Goal: Find specific page/section: Find specific page/section

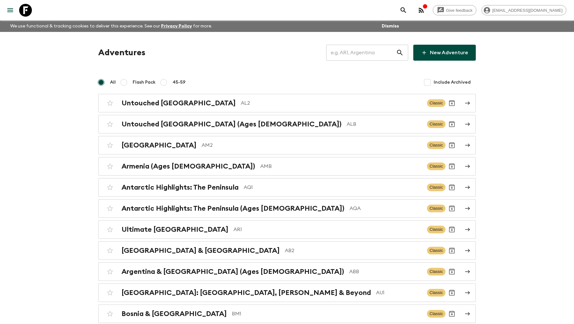
click at [352, 52] on input "text" at bounding box center [361, 53] width 70 height 18
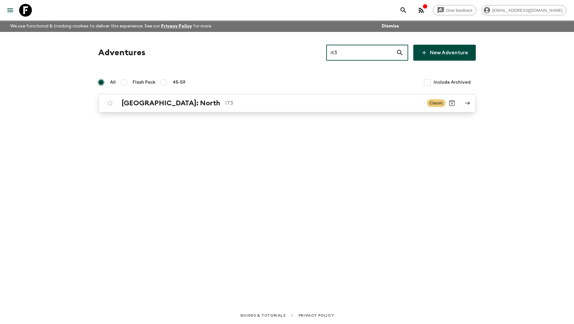
type input "it3"
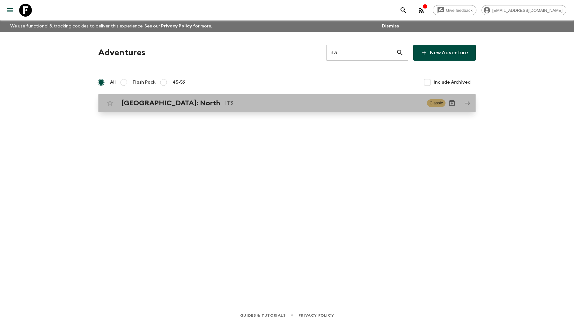
click at [225, 106] on p "IT3" at bounding box center [323, 103] width 197 height 8
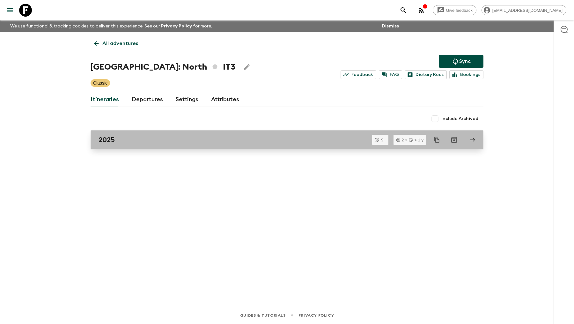
click at [138, 146] on link "2025" at bounding box center [287, 139] width 393 height 19
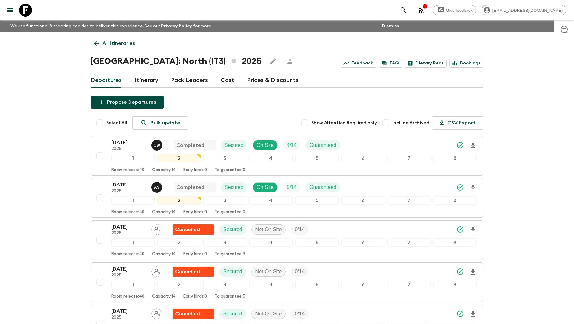
click at [193, 76] on link "Pack Leaders" at bounding box center [189, 80] width 37 height 15
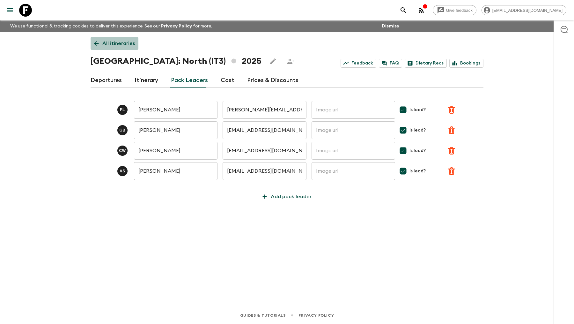
click at [93, 43] on icon at bounding box center [96, 43] width 7 height 7
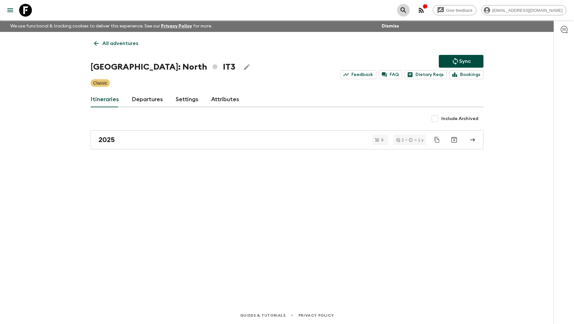
click at [410, 14] on button "search adventures" at bounding box center [403, 10] width 13 height 13
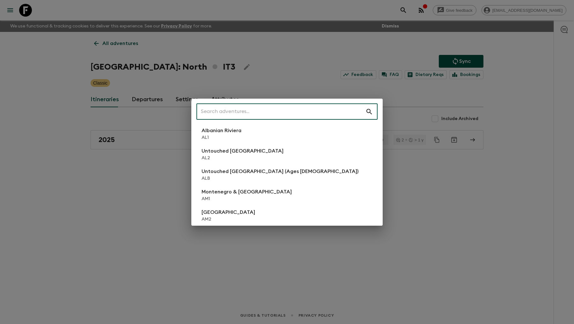
click at [245, 109] on input "text" at bounding box center [280, 112] width 169 height 18
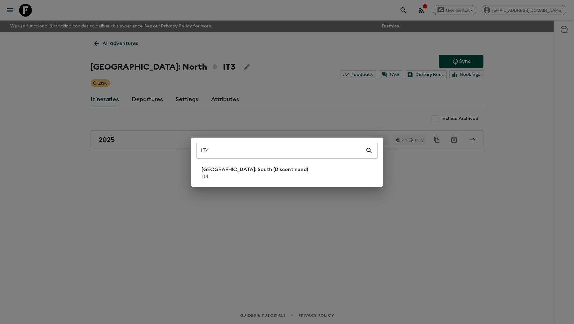
click at [221, 183] on div "IT4 ​ [GEOGRAPHIC_DATA]: South (Discontinued) IT4" at bounding box center [286, 161] width 191 height 49
click at [222, 182] on div "IT4 ​ [GEOGRAPHIC_DATA]: South (Discontinued) IT4" at bounding box center [286, 161] width 191 height 49
click at [225, 147] on input "IT4" at bounding box center [280, 151] width 169 height 18
type input "IT5"
click at [219, 178] on p "IT5" at bounding box center [256, 176] width 110 height 6
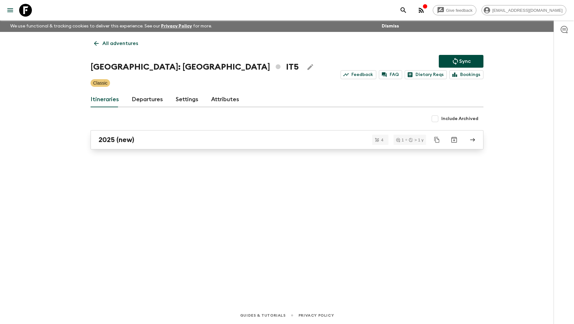
click at [169, 138] on div "2025 (new)" at bounding box center [280, 139] width 365 height 8
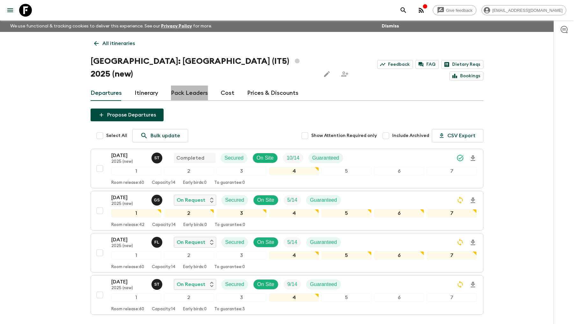
click at [195, 85] on link "Pack Leaders" at bounding box center [189, 92] width 37 height 15
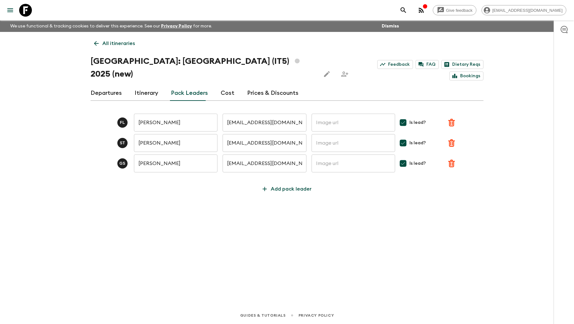
click at [407, 11] on icon "search adventures" at bounding box center [403, 10] width 8 height 8
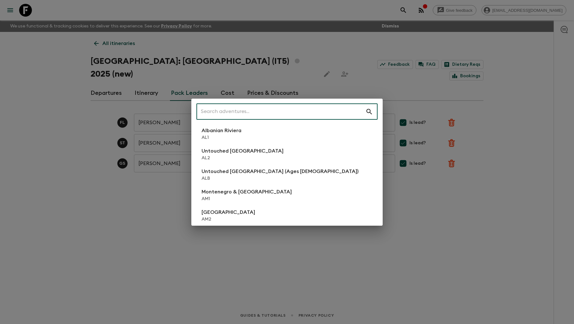
click at [235, 113] on input "text" at bounding box center [280, 112] width 169 height 18
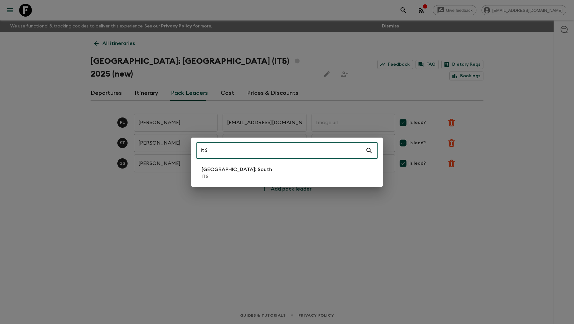
type input "it6"
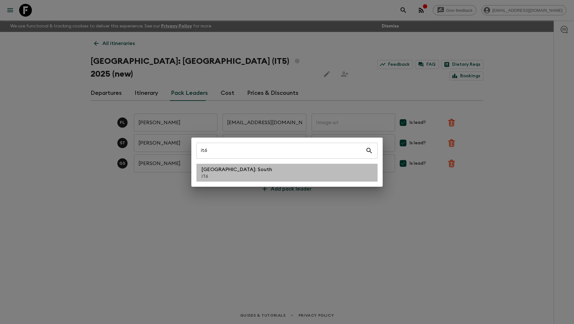
click at [226, 176] on p "IT6" at bounding box center [236, 176] width 70 height 6
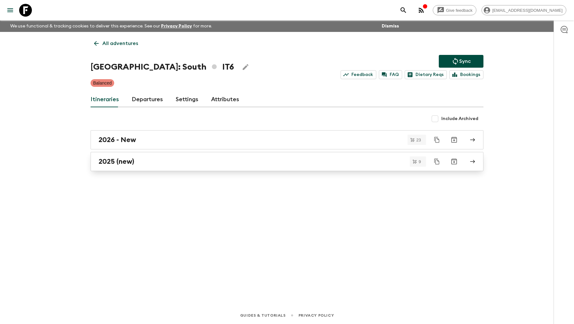
click at [156, 159] on div "2025 (new)" at bounding box center [280, 161] width 365 height 8
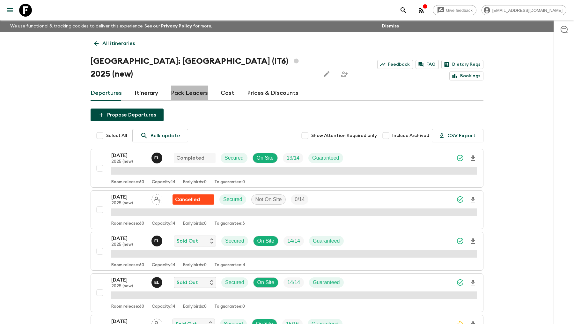
click at [196, 85] on link "Pack Leaders" at bounding box center [189, 92] width 37 height 15
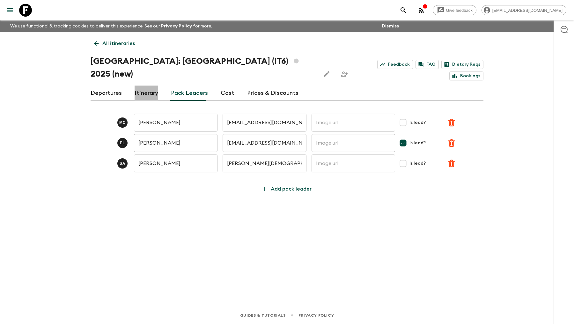
click at [144, 85] on link "Itinerary" at bounding box center [147, 92] width 24 height 15
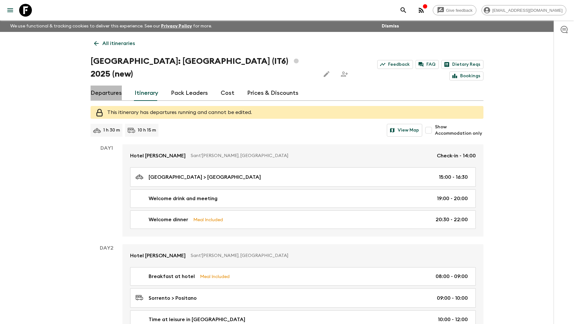
click at [105, 85] on link "Departures" at bounding box center [106, 92] width 31 height 15
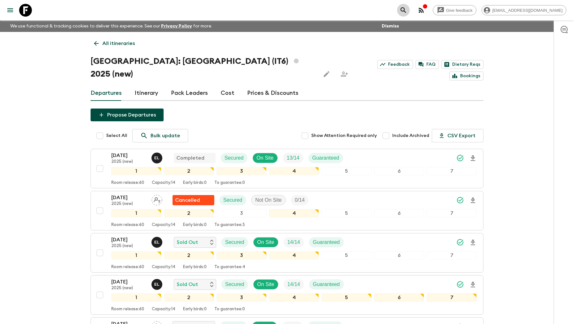
click at [406, 11] on icon "search adventures" at bounding box center [402, 9] width 5 height 5
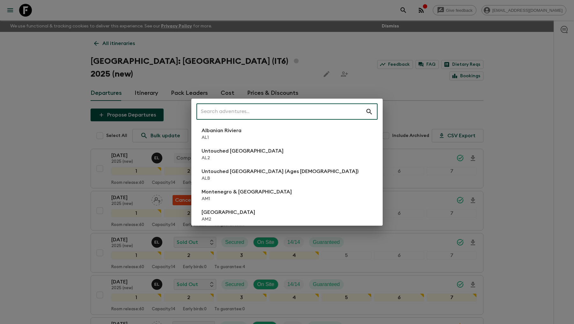
click at [200, 110] on input "text" at bounding box center [280, 112] width 169 height 18
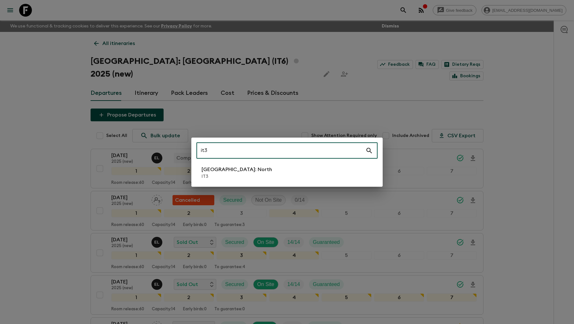
type input "it3"
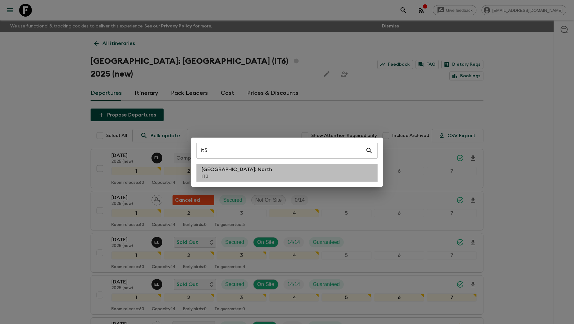
click at [222, 169] on p "[GEOGRAPHIC_DATA]: North" at bounding box center [236, 169] width 70 height 8
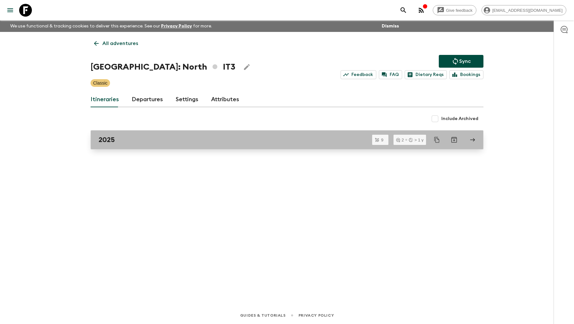
click at [149, 144] on link "2025" at bounding box center [287, 139] width 393 height 19
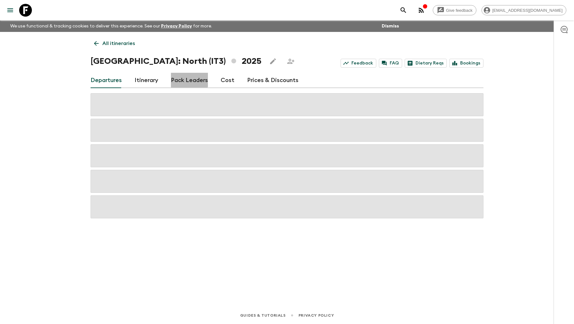
click at [183, 78] on link "Pack Leaders" at bounding box center [189, 80] width 37 height 15
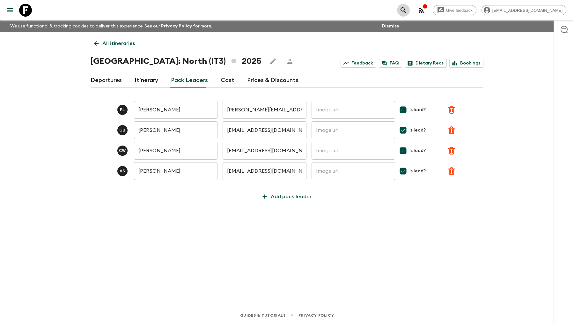
click at [407, 7] on icon "search adventures" at bounding box center [403, 10] width 8 height 8
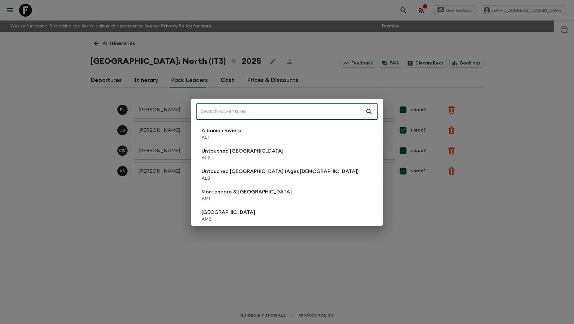
click at [232, 112] on input "text" at bounding box center [280, 112] width 169 height 18
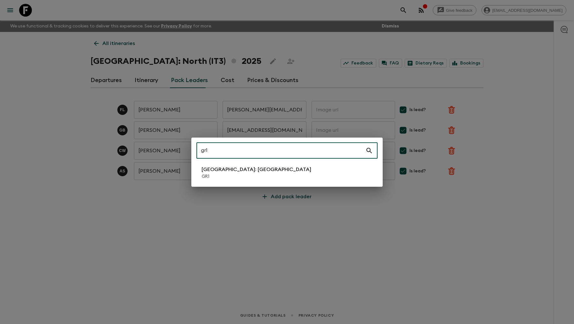
type input "gr1"
click at [240, 171] on p "[GEOGRAPHIC_DATA]: [GEOGRAPHIC_DATA]" at bounding box center [256, 169] width 110 height 8
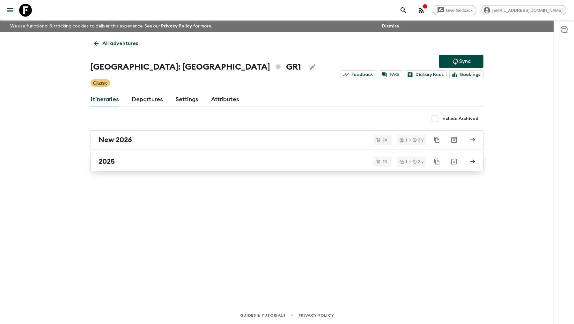
click at [134, 164] on div "2025" at bounding box center [280, 161] width 365 height 8
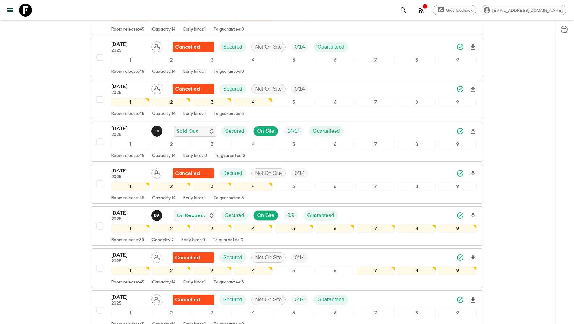
scroll to position [323, 0]
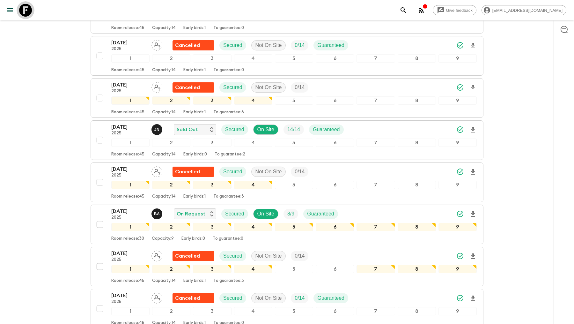
click at [25, 9] on icon at bounding box center [25, 10] width 13 height 13
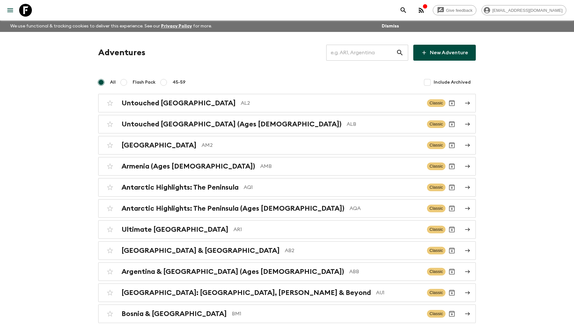
click at [363, 54] on input "text" at bounding box center [361, 53] width 70 height 18
type input "x"
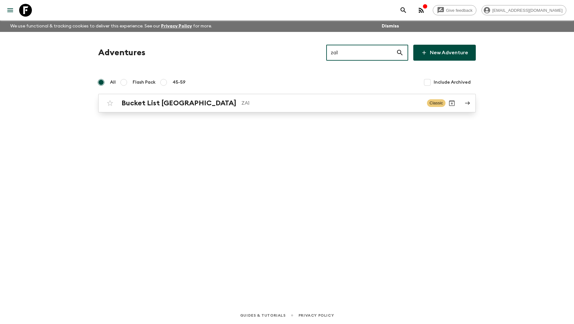
type input "za1"
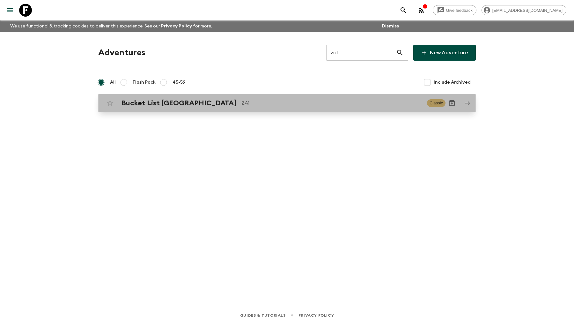
click at [241, 102] on p "ZA1" at bounding box center [331, 103] width 180 height 8
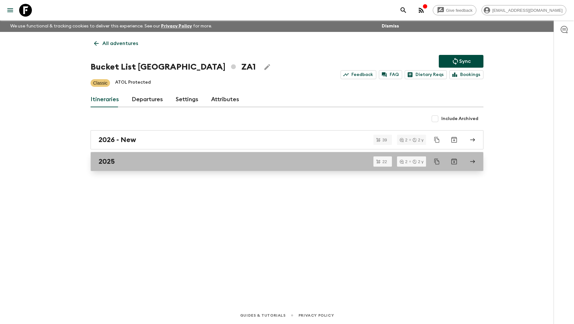
click at [126, 158] on div "2025" at bounding box center [280, 161] width 365 height 8
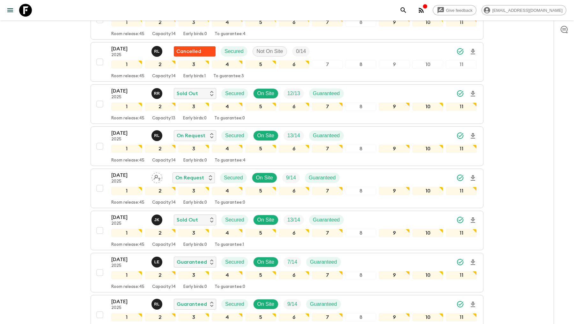
scroll to position [176, 0]
